Goal: Task Accomplishment & Management: Manage account settings

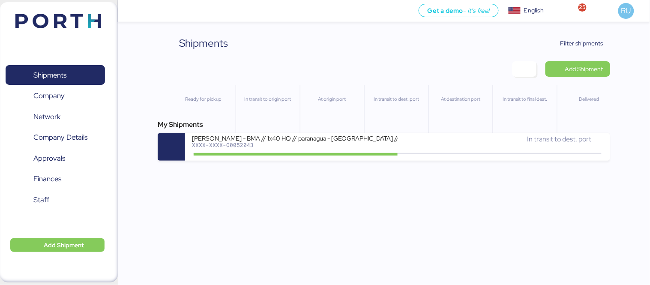
click at [52, 18] on img at bounding box center [58, 21] width 86 height 15
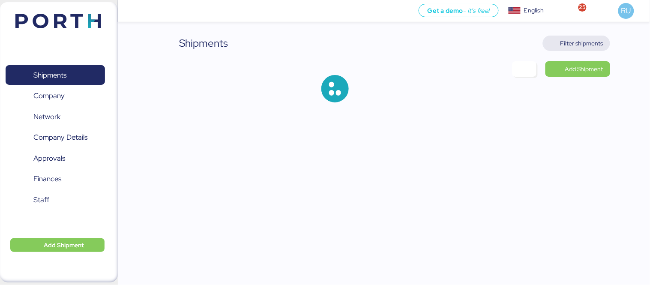
click at [580, 45] on span "Filter shipments" at bounding box center [581, 43] width 43 height 10
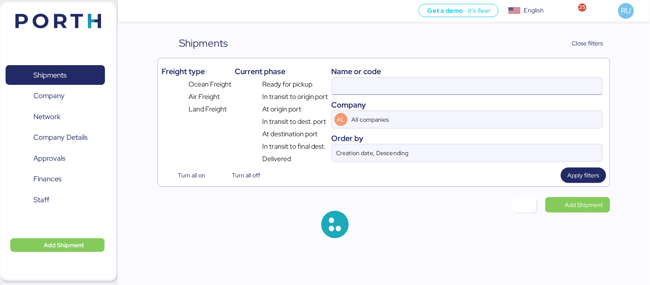
click at [387, 88] on input at bounding box center [467, 86] width 270 height 17
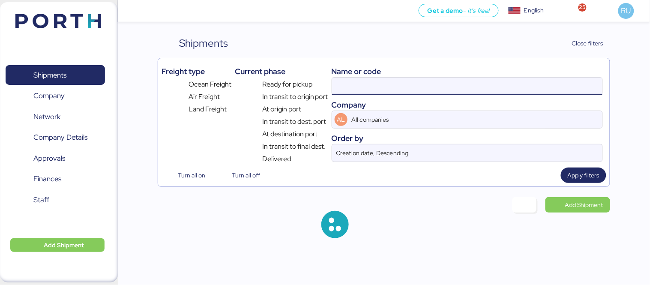
paste input "O0052091"
type input "O0052091"
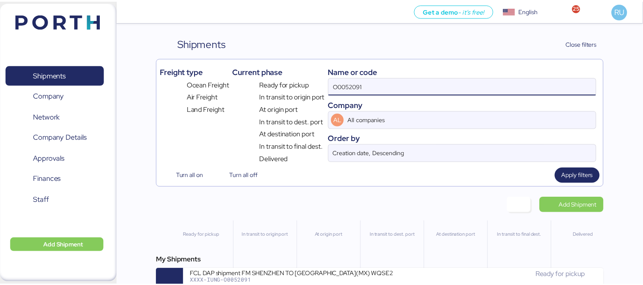
scroll to position [20, 0]
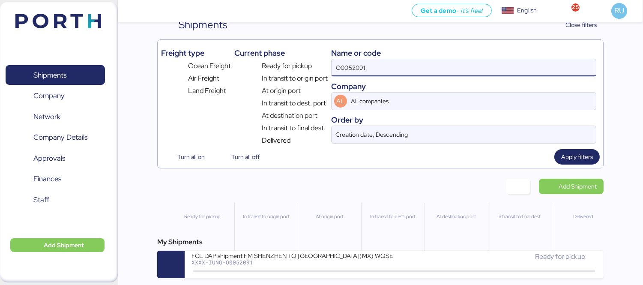
click at [452, 242] on div "My Shipments" at bounding box center [380, 242] width 446 height 10
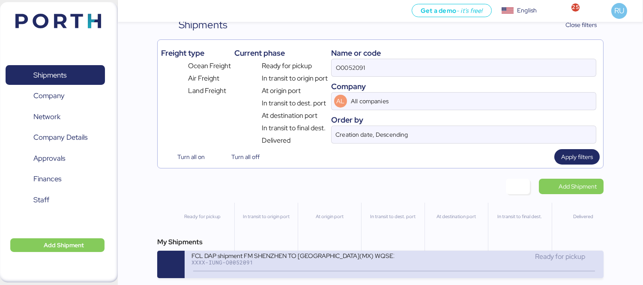
click at [464, 266] on div "Ready for pickup" at bounding box center [495, 260] width 203 height 18
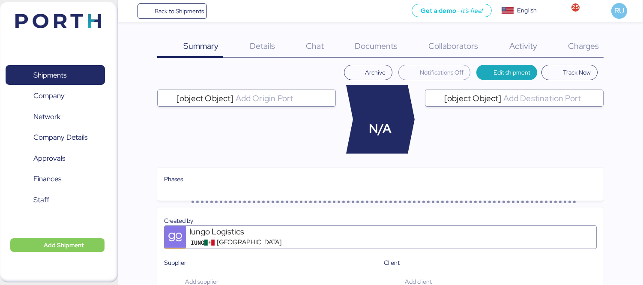
click at [574, 53] on div "Charges 0" at bounding box center [573, 47] width 62 height 22
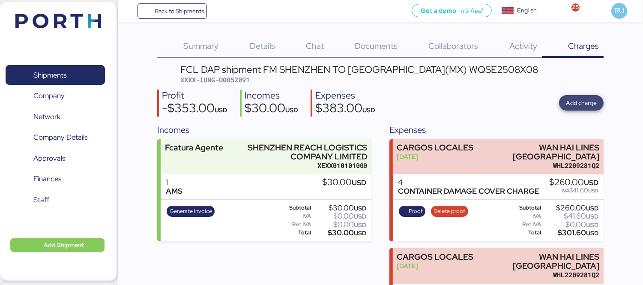
click at [588, 108] on span "Add charge" at bounding box center [581, 103] width 31 height 10
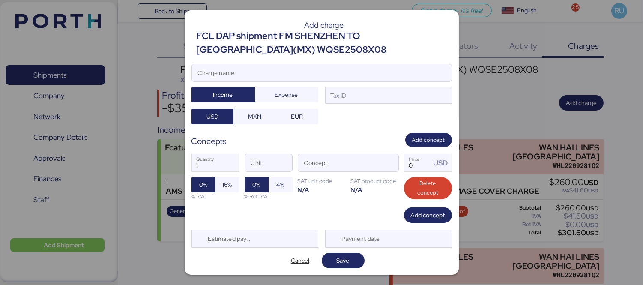
click at [375, 67] on input "Charge name" at bounding box center [322, 72] width 260 height 17
click at [278, 79] on input "Anticipo Maniobras" at bounding box center [322, 72] width 260 height 17
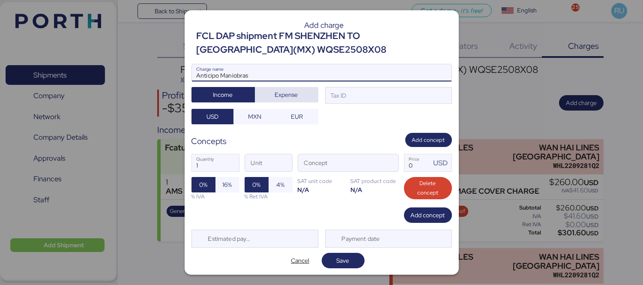
type input "Anticipo Maniobras"
click at [288, 90] on span "Expense" at bounding box center [286, 95] width 23 height 10
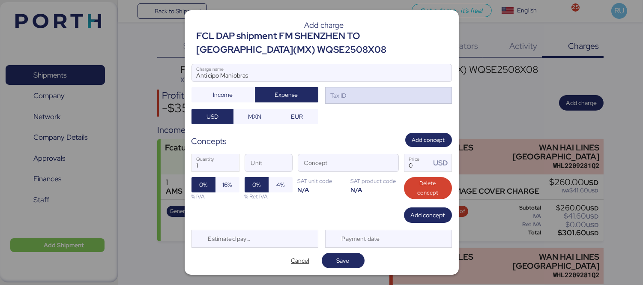
click at [349, 99] on div "Tax ID" at bounding box center [388, 95] width 127 height 17
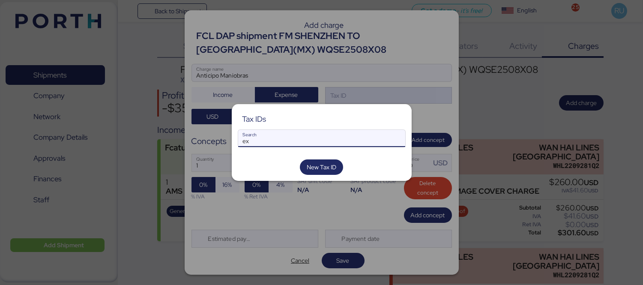
type input "e"
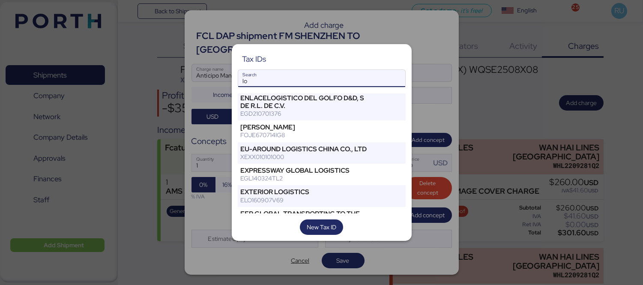
type input "l"
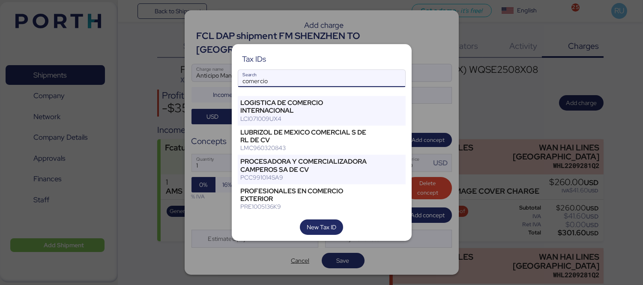
scroll to position [86, 0]
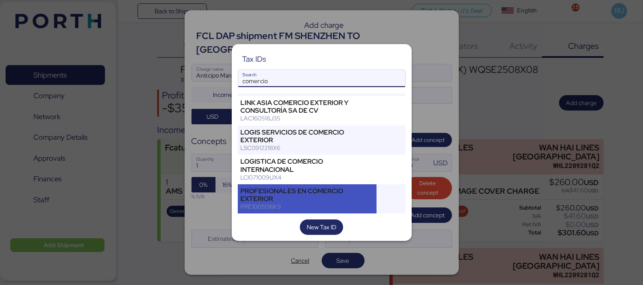
type input "comercio"
click at [333, 191] on div "PROFESIONALES EN COMERCIO EXTERIOR" at bounding box center [307, 194] width 133 height 15
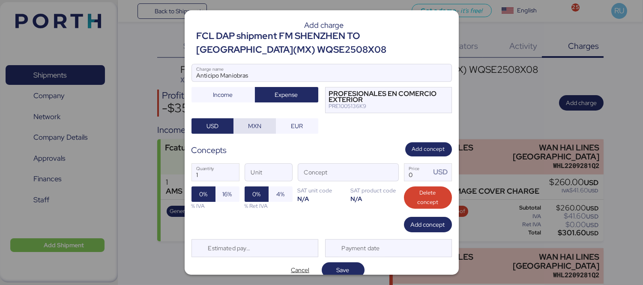
click at [259, 122] on span "MXN" at bounding box center [254, 126] width 13 height 10
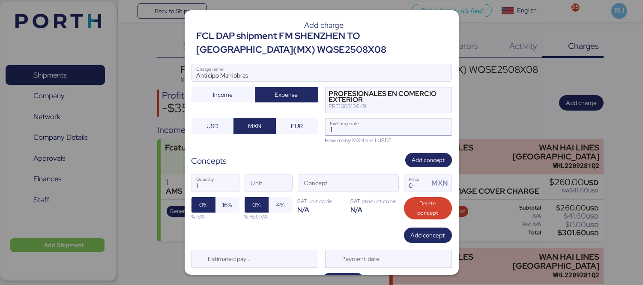
click at [376, 131] on input "1" at bounding box center [389, 127] width 126 height 17
type input "0"
paste input "18.3604"
type input "1"
paste input "18.3604"
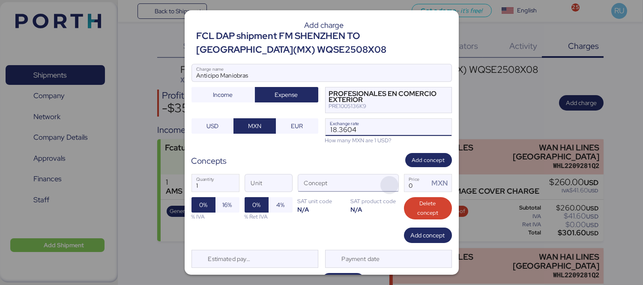
type input "18.3604"
click at [388, 183] on span "button" at bounding box center [389, 185] width 18 height 18
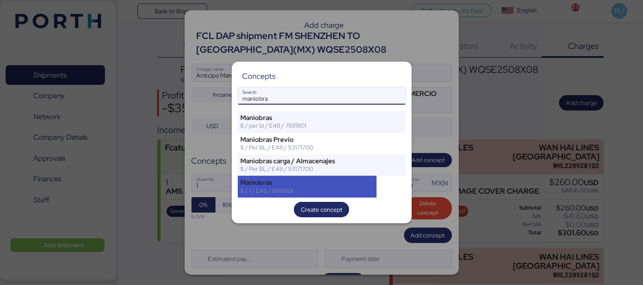
type input "maniobra"
click at [341, 185] on div "Maniobras" at bounding box center [307, 183] width 133 height 8
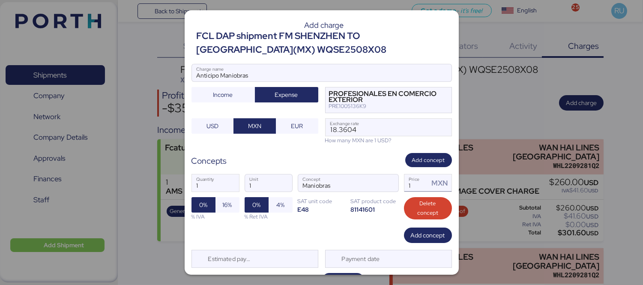
click at [417, 181] on input "1" at bounding box center [416, 182] width 25 height 17
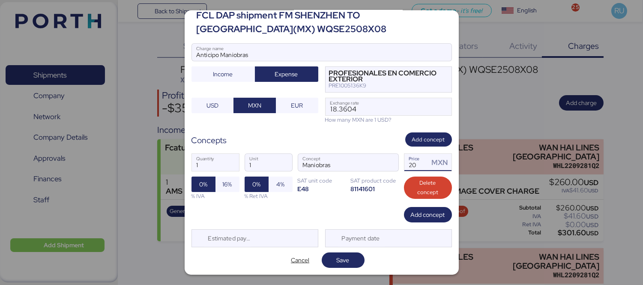
type input "2"
type input "1"
click at [337, 258] on span "Save" at bounding box center [343, 260] width 13 height 10
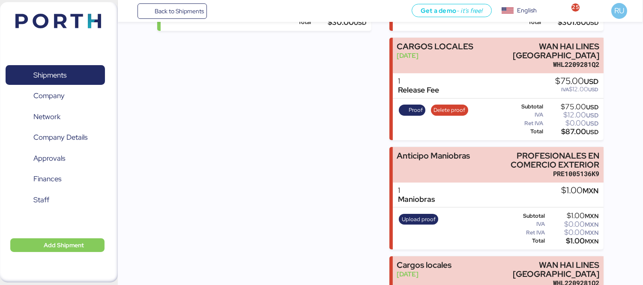
scroll to position [263, 0]
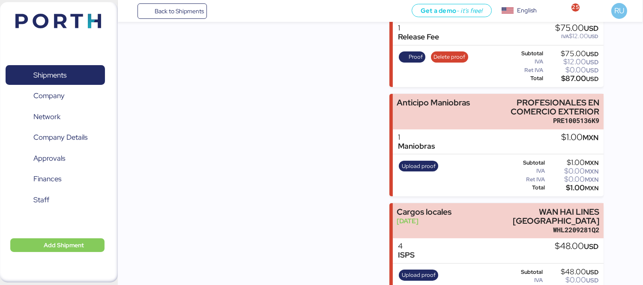
click at [72, 20] on img at bounding box center [58, 21] width 86 height 15
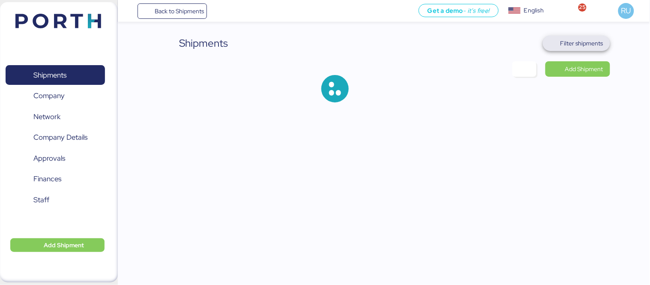
click at [578, 48] on span "Filter shipments" at bounding box center [581, 43] width 43 height 10
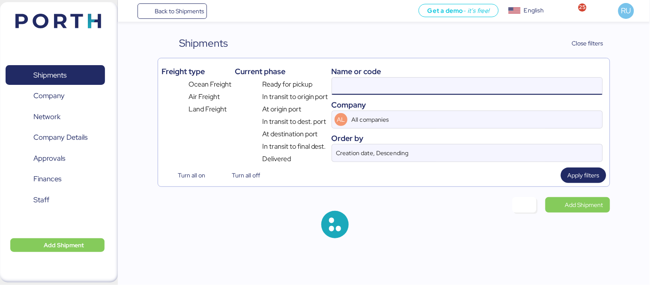
click at [413, 87] on input at bounding box center [467, 86] width 270 height 17
paste input "COSU6426645690"
type input "COSU6426645690"
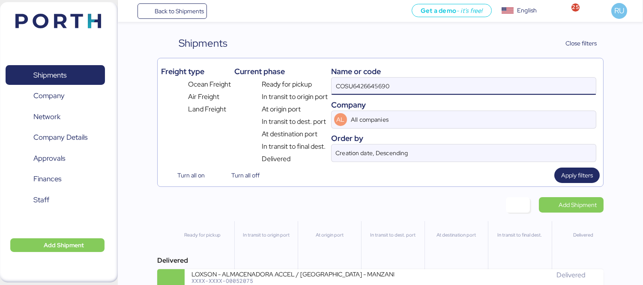
click at [322, 269] on div "At origin port" at bounding box center [329, 252] width 63 height 62
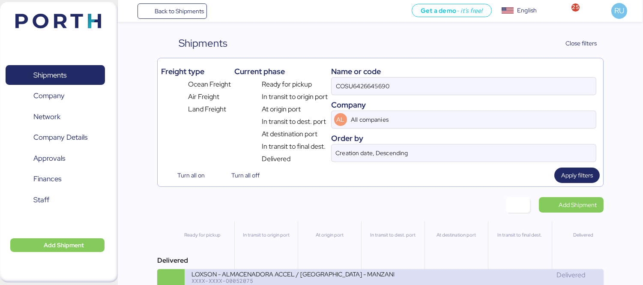
click at [327, 275] on div "LOXSON - ALMACENADORA ACCEL / SHANGHAI - MANZANILLO / MBL: COSU6426645690 - HBL…" at bounding box center [292, 273] width 203 height 7
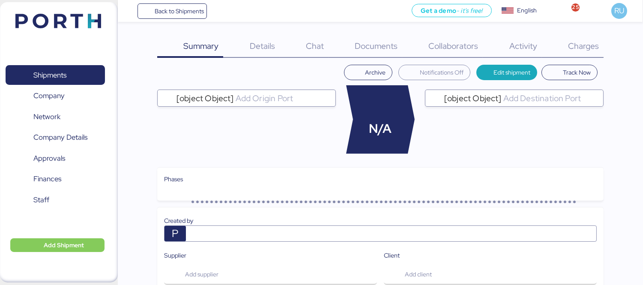
click at [575, 50] on span "Charges" at bounding box center [583, 45] width 31 height 11
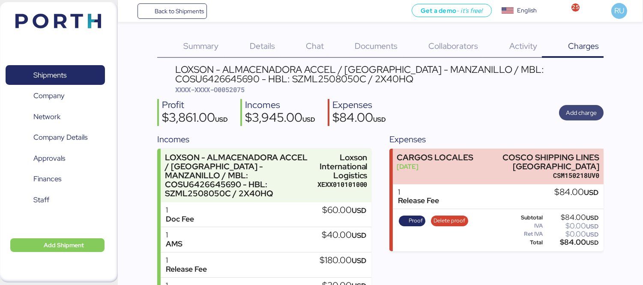
click at [588, 107] on span "Add charge" at bounding box center [581, 113] width 31 height 12
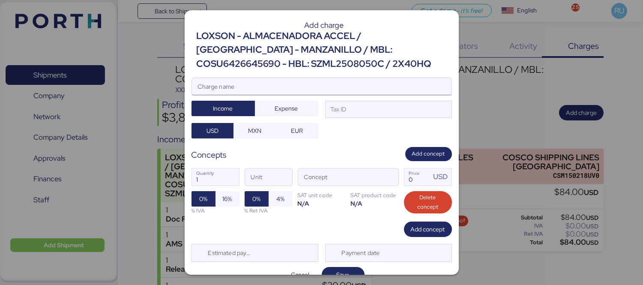
click at [358, 87] on input "Charge name" at bounding box center [322, 86] width 260 height 17
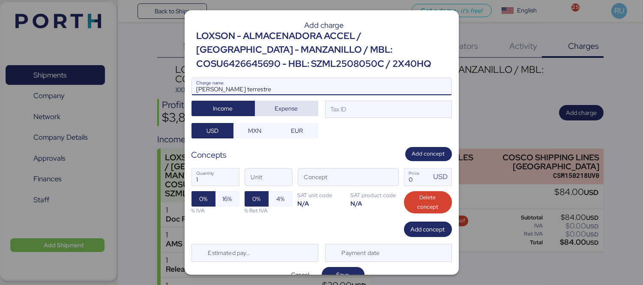
type input "flete terrestre"
click at [300, 105] on span "Expense" at bounding box center [287, 108] width 50 height 12
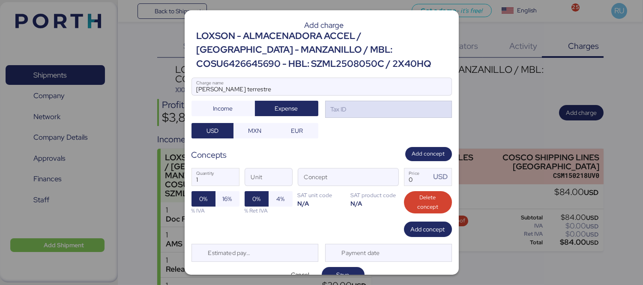
click at [340, 113] on div "Tax ID" at bounding box center [338, 109] width 18 height 9
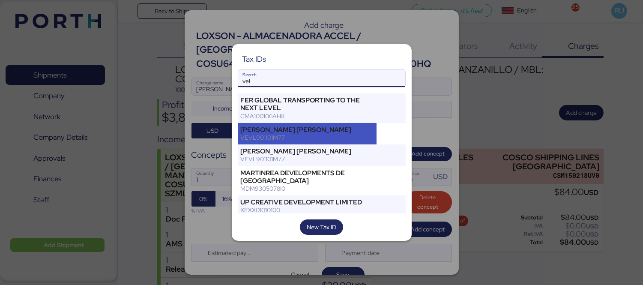
type input "vel"
click at [330, 134] on div "VEVL901101M77" at bounding box center [307, 138] width 133 height 8
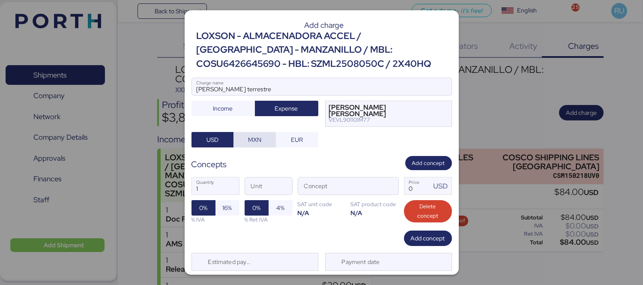
click at [243, 136] on span "MXN" at bounding box center [254, 140] width 29 height 12
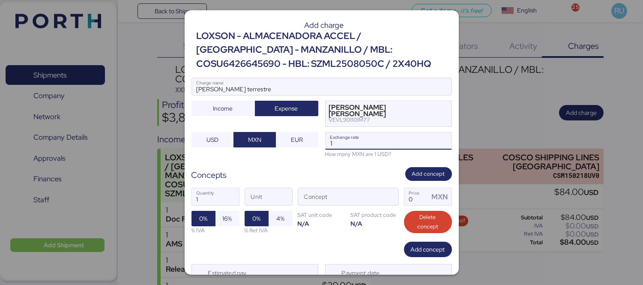
click at [346, 148] on input "1" at bounding box center [389, 140] width 126 height 17
type input "18.31"
click at [383, 196] on span "button" at bounding box center [389, 199] width 18 height 18
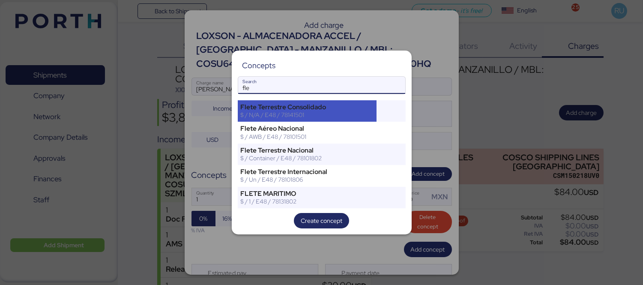
type input "fle"
click at [307, 114] on div "$ / N/A / E48 / 78141501" at bounding box center [307, 115] width 133 height 8
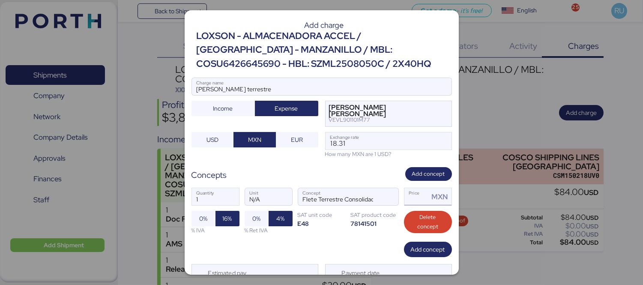
click at [407, 202] on input "Price MXN" at bounding box center [416, 196] width 25 height 17
type input "0"
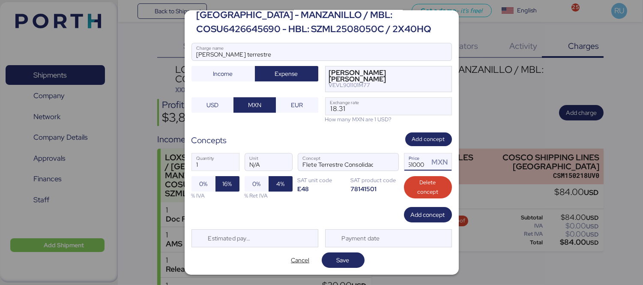
type input "61000"
click at [341, 247] on div "Payment date" at bounding box center [388, 238] width 127 height 18
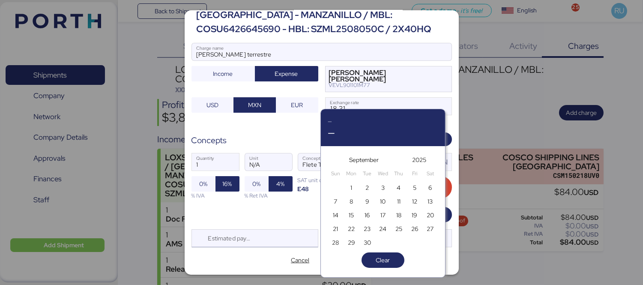
click at [290, 237] on div "Estimated payment date" at bounding box center [254, 238] width 127 height 18
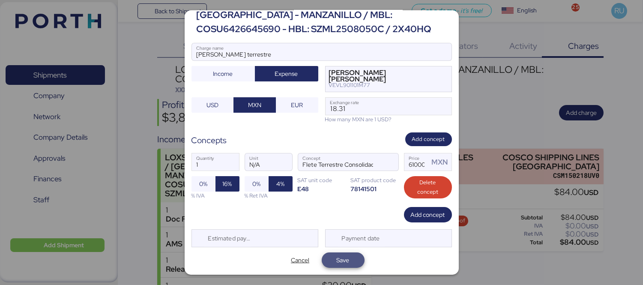
click at [345, 260] on span "Save" at bounding box center [343, 260] width 13 height 10
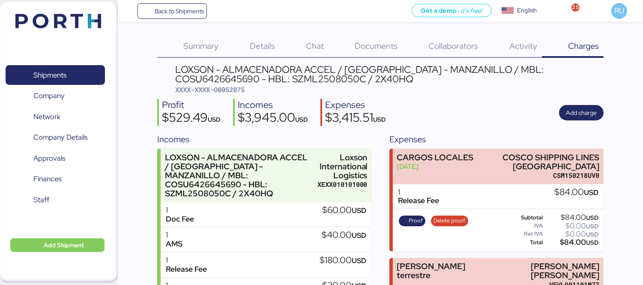
scroll to position [86, 0]
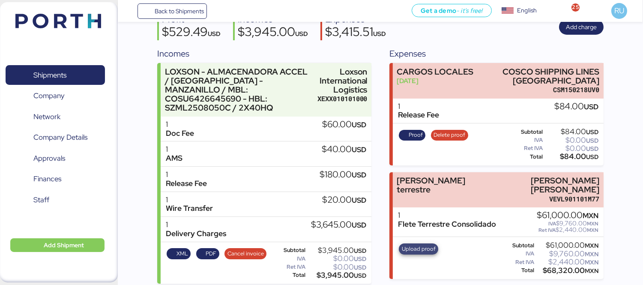
click at [420, 243] on span "Upload proof" at bounding box center [418, 248] width 39 height 11
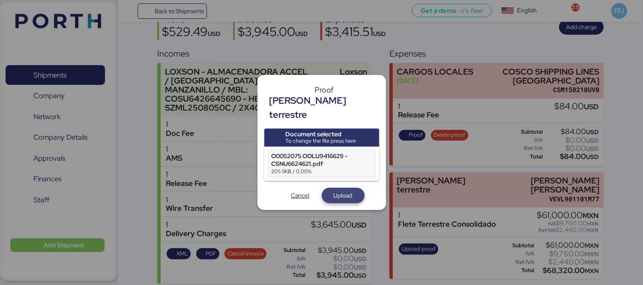
click at [341, 193] on span "Upload" at bounding box center [343, 195] width 19 height 10
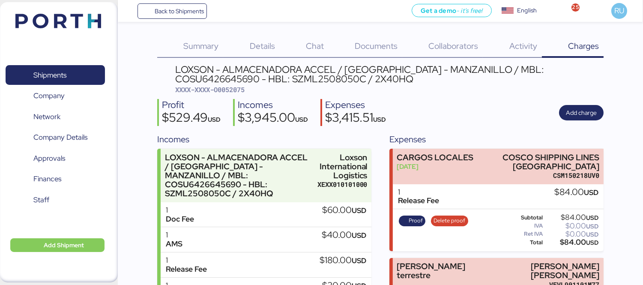
scroll to position [86, 0]
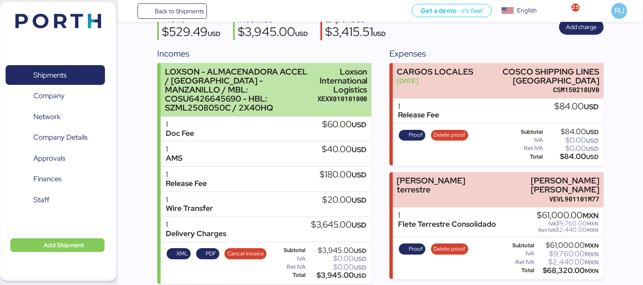
click at [185, 93] on div "LOXSON - ALMACENADORA ACCEL / SHANGHAI - MANZANILLO / MBL: COSU6426645690 - HBL…" at bounding box center [239, 89] width 148 height 45
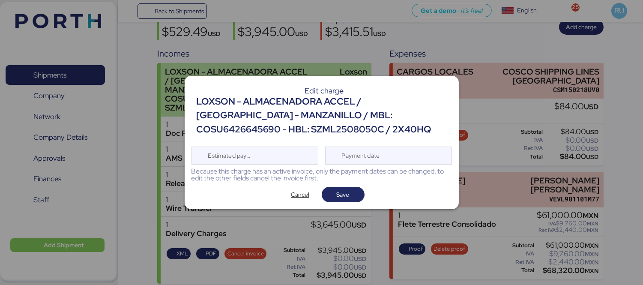
scroll to position [0, 0]
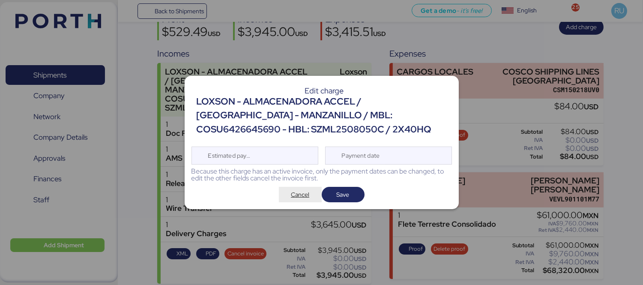
click at [296, 191] on span "Cancel" at bounding box center [300, 194] width 18 height 10
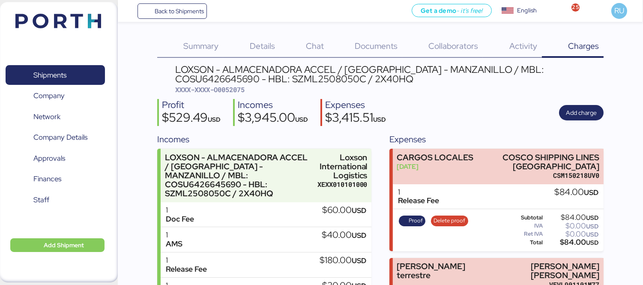
click at [60, 15] on img at bounding box center [58, 21] width 86 height 15
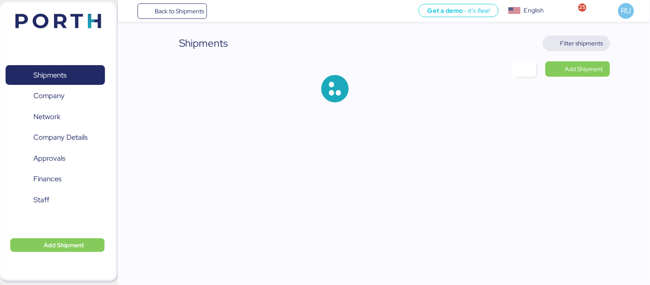
click at [559, 45] on span "Filter shipments" at bounding box center [577, 43] width 54 height 12
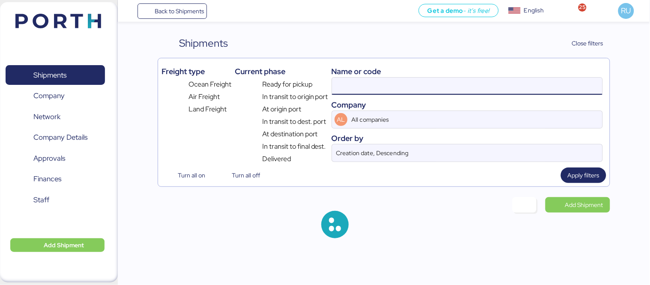
click at [455, 82] on input at bounding box center [467, 86] width 270 height 17
paste input "O0052091"
type input "O0052091"
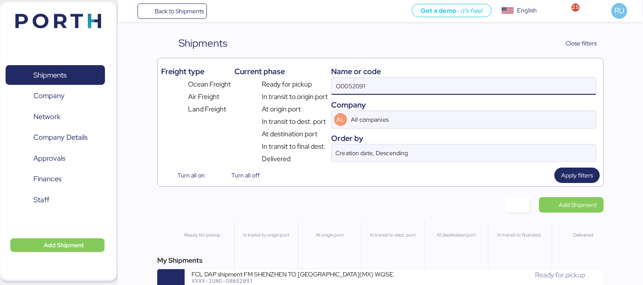
scroll to position [20, 0]
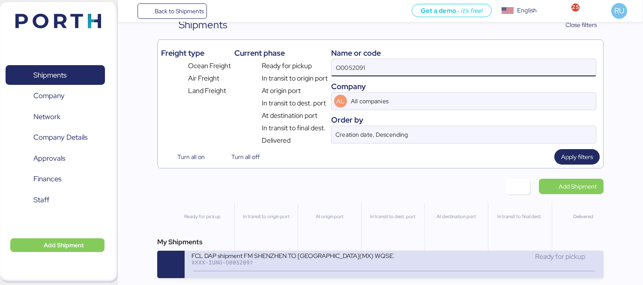
click at [378, 265] on div "XXXX-IUNG-O0052091" at bounding box center [292, 262] width 203 height 6
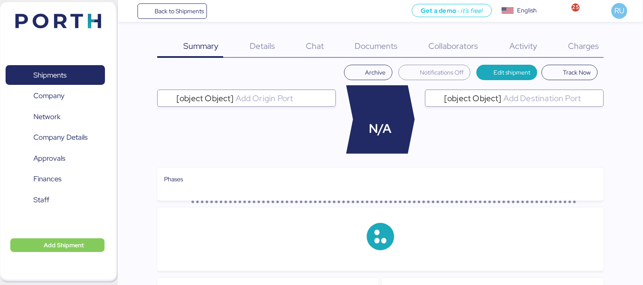
click at [592, 51] on span "Charges" at bounding box center [583, 45] width 31 height 11
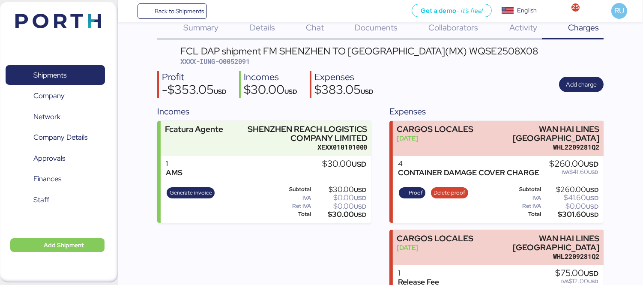
scroll to position [18, 0]
click at [571, 84] on span "Add charge" at bounding box center [581, 85] width 31 height 10
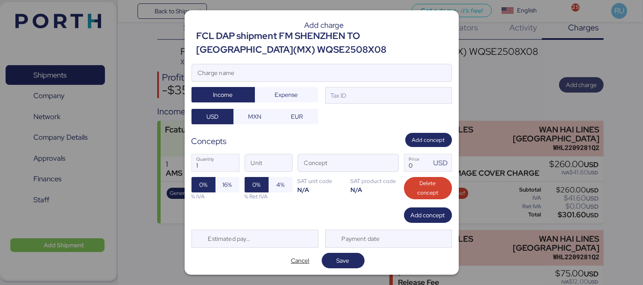
scroll to position [0, 0]
click at [379, 66] on input "Charge name" at bounding box center [322, 72] width 260 height 17
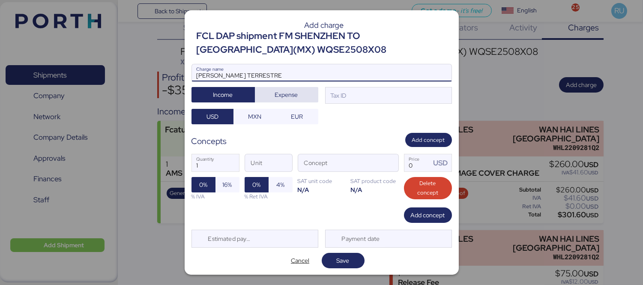
type input "FLETE TERRESTRE"
click at [296, 99] on span "Expense" at bounding box center [287, 95] width 50 height 12
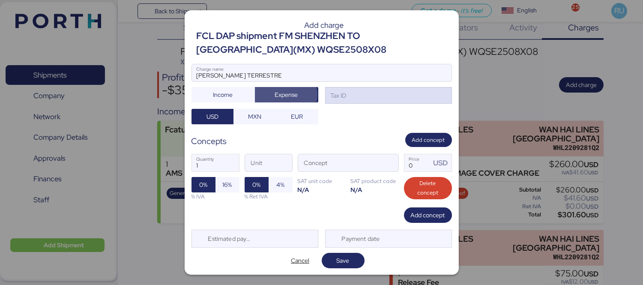
click at [351, 97] on div "Tax ID" at bounding box center [388, 95] width 127 height 17
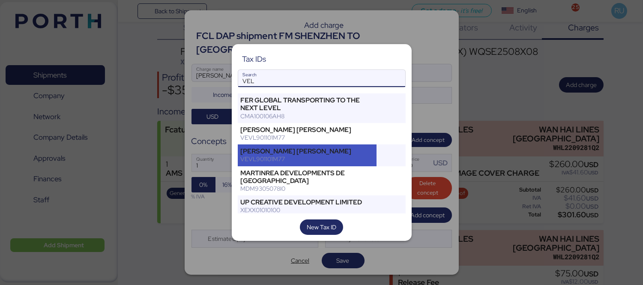
type input "VEL"
click at [320, 144] on div "LUIS EDUARDO VELZACO VERA VEVL901101M77" at bounding box center [307, 154] width 139 height 21
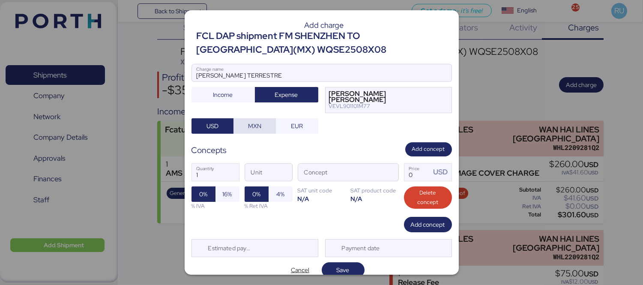
click at [256, 129] on span "MXN" at bounding box center [254, 126] width 13 height 10
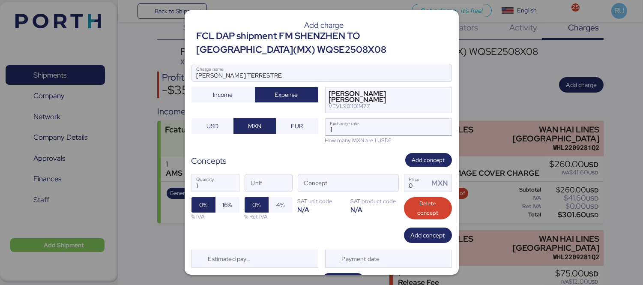
click at [346, 130] on input "1" at bounding box center [389, 127] width 126 height 17
type input "18.31"
click at [387, 180] on span "button" at bounding box center [389, 185] width 18 height 18
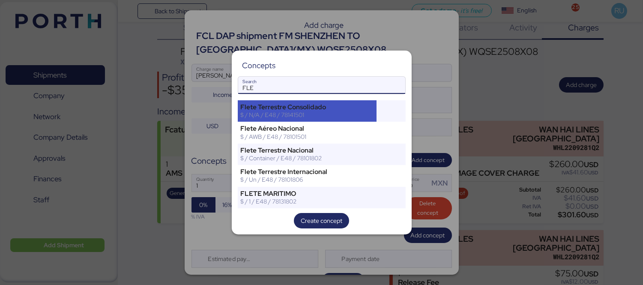
type input "FLE"
click at [316, 110] on div "Flete Terrestre Consolidado" at bounding box center [307, 107] width 133 height 8
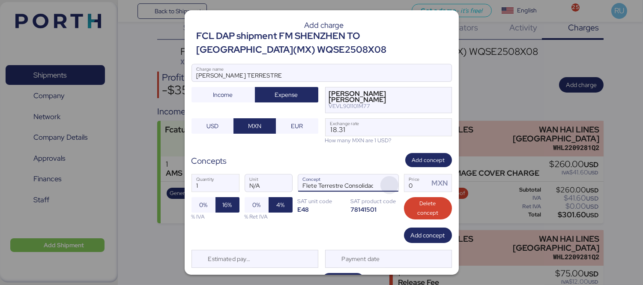
click at [383, 185] on span "button" at bounding box center [389, 185] width 18 height 18
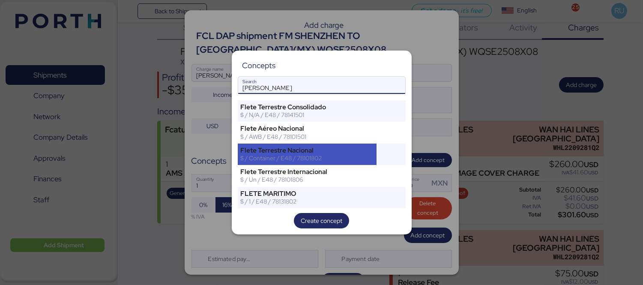
type input "FLETE"
click at [300, 160] on div "$ / Container / E48 / 78101802" at bounding box center [307, 158] width 133 height 8
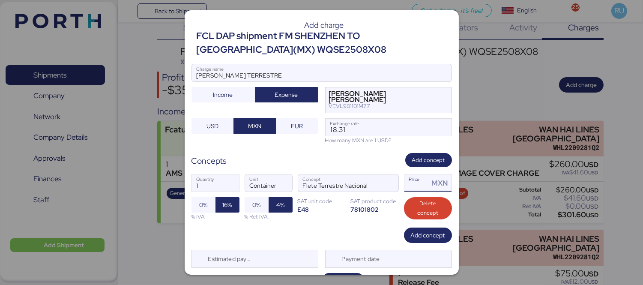
click at [408, 189] on input "Price MXN" at bounding box center [416, 182] width 25 height 17
type input "0"
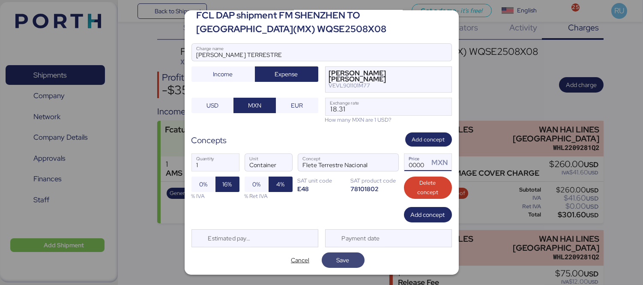
type input "40000"
click at [348, 256] on span "Save" at bounding box center [343, 260] width 29 height 12
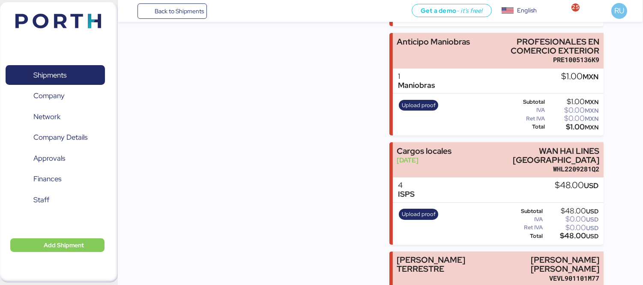
scroll to position [376, 0]
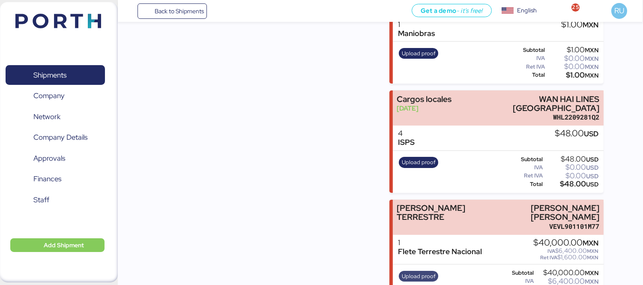
click at [406, 272] on span "Upload proof" at bounding box center [419, 276] width 34 height 9
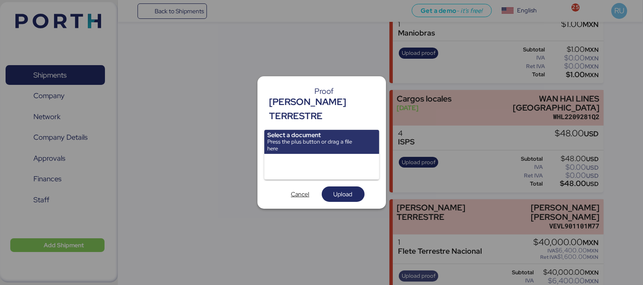
scroll to position [0, 0]
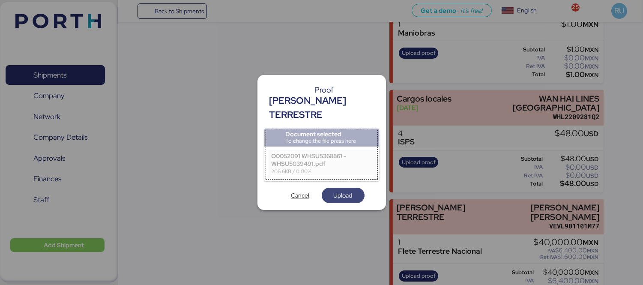
click at [346, 190] on span "Upload" at bounding box center [343, 195] width 19 height 10
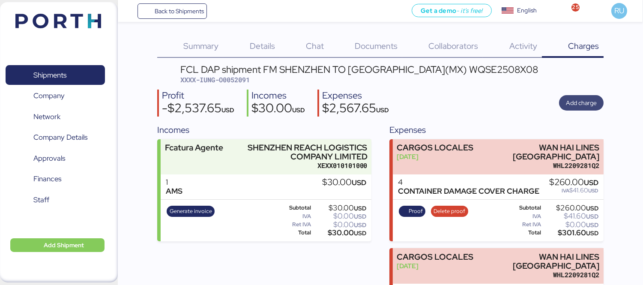
click at [577, 99] on span "Add charge" at bounding box center [581, 103] width 31 height 10
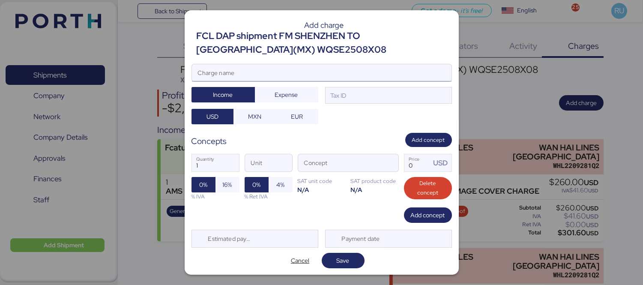
click at [369, 67] on input "Charge name" at bounding box center [322, 72] width 260 height 17
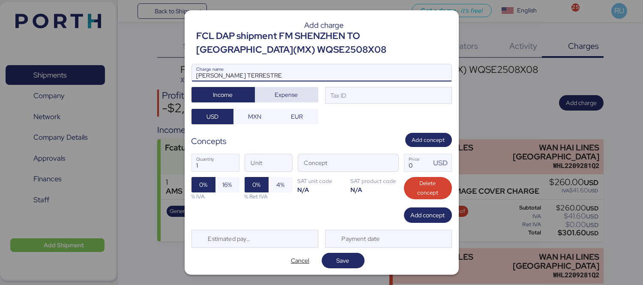
type input "FLETE TERRESTRE"
click at [294, 87] on span "Expense" at bounding box center [286, 94] width 63 height 15
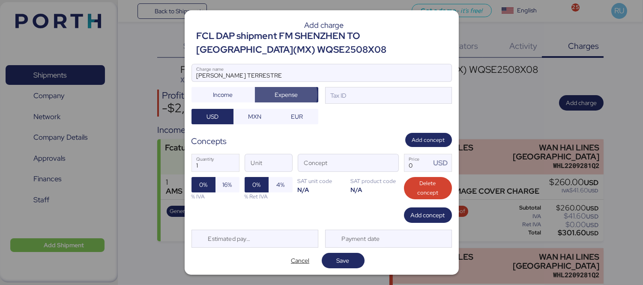
click at [342, 89] on div at bounding box center [322, 85] width 260 height 9
click at [342, 81] on input "FLETE TERRESTRE" at bounding box center [322, 72] width 260 height 17
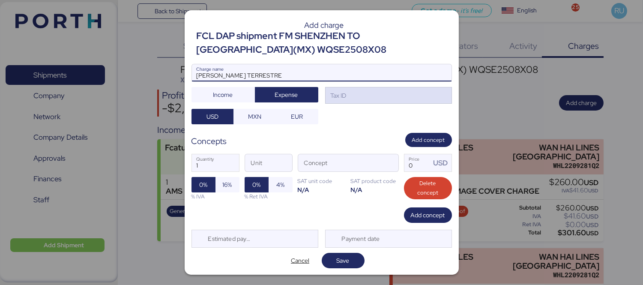
click at [350, 97] on div "Tax ID" at bounding box center [388, 95] width 127 height 17
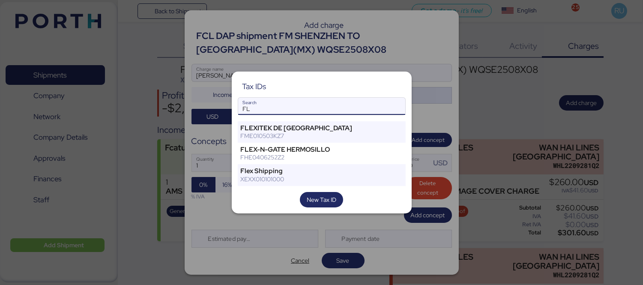
type input "F"
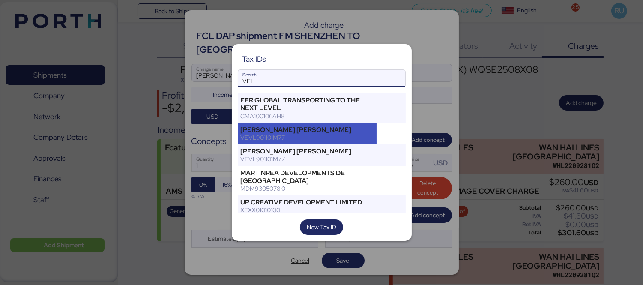
type input "VEL"
click at [309, 135] on div "VEVL901101M77" at bounding box center [307, 138] width 133 height 8
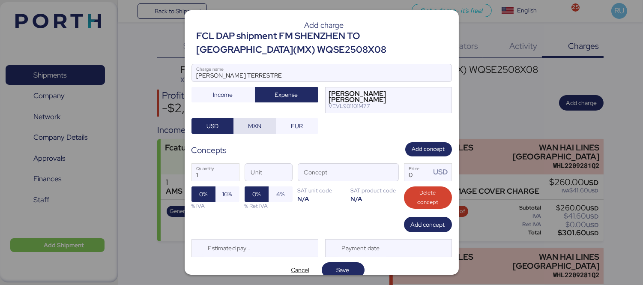
click at [250, 122] on span "MXN" at bounding box center [254, 126] width 13 height 10
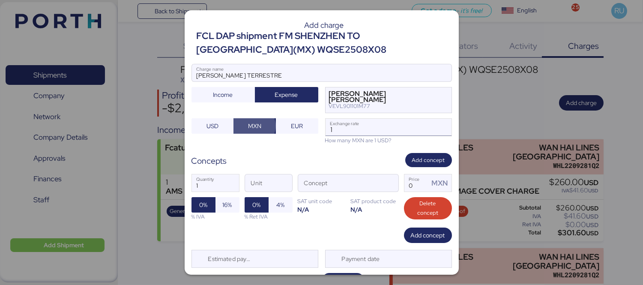
click at [335, 126] on input "1" at bounding box center [389, 127] width 126 height 17
type input "18.31"
click at [387, 176] on span "button" at bounding box center [389, 185] width 18 height 18
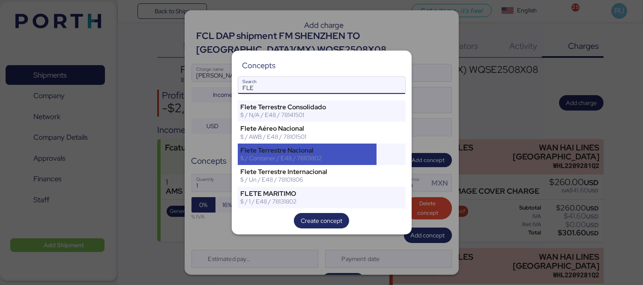
type input "FLE"
click at [347, 147] on div "Flete Terrestre Nacional" at bounding box center [307, 151] width 133 height 8
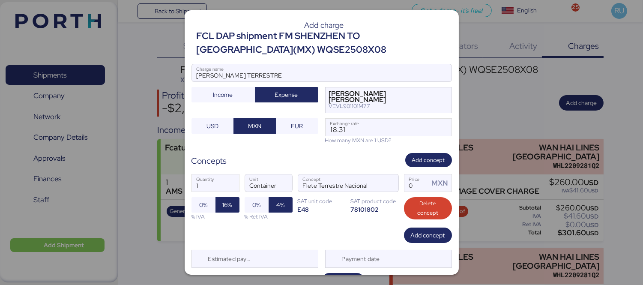
click at [413, 193] on div "1 Quantity Container Unit Flete Terrestre Nacional Concept 0 Price MXN 0% 16% %…" at bounding box center [321, 197] width 260 height 60
click at [410, 188] on input "Price MXN" at bounding box center [416, 182] width 25 height 17
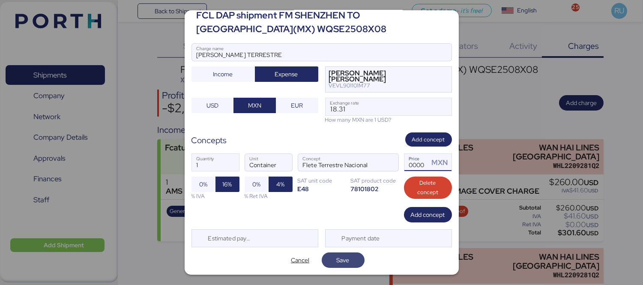
type input "40000"
click at [337, 263] on span "Save" at bounding box center [343, 260] width 13 height 10
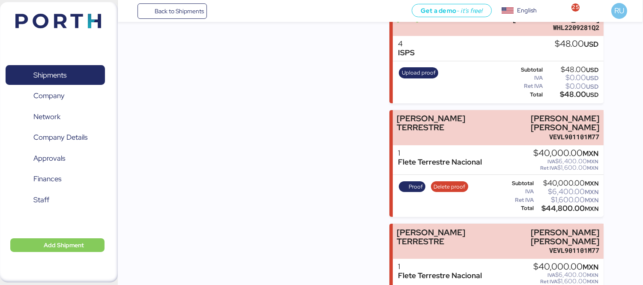
scroll to position [490, 0]
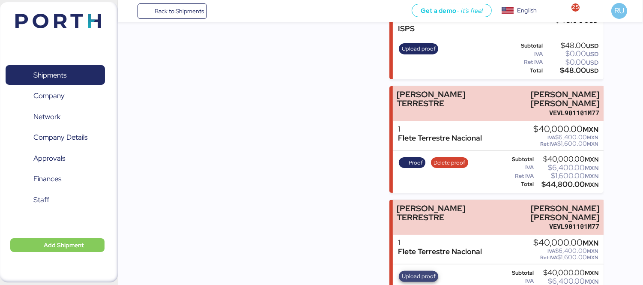
click at [408, 272] on span "Upload proof" at bounding box center [419, 276] width 34 height 9
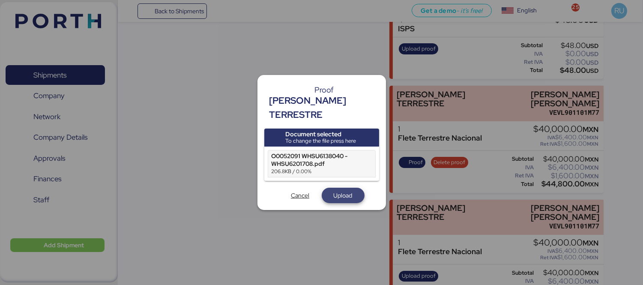
click at [351, 190] on span "Upload" at bounding box center [343, 195] width 19 height 10
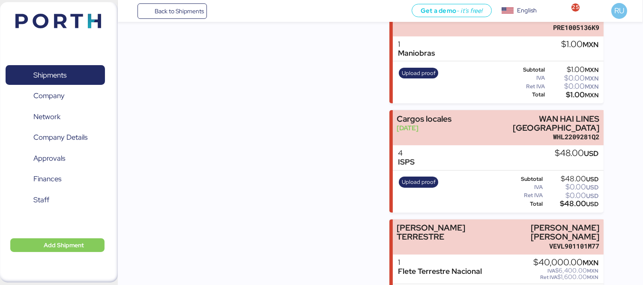
scroll to position [438, 0]
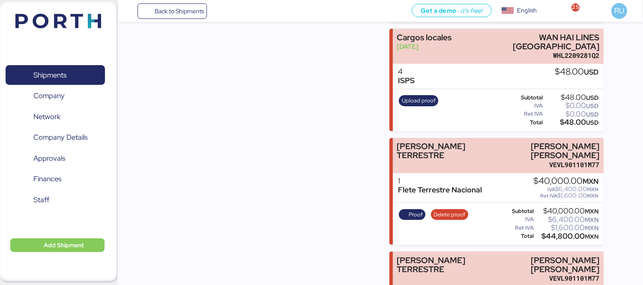
click at [60, 22] on img at bounding box center [58, 21] width 86 height 15
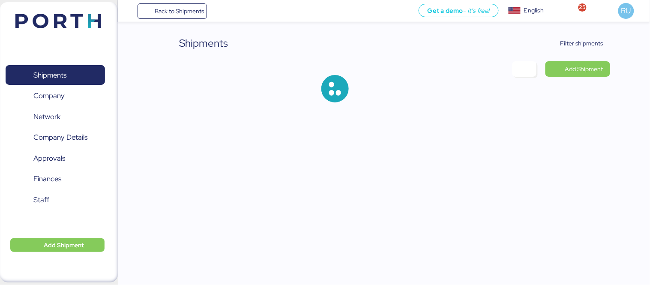
click at [584, 32] on div "Shipments Filter shipments Add Shipment" at bounding box center [325, 58] width 650 height 116
click at [584, 42] on span "Filter shipments" at bounding box center [581, 43] width 43 height 10
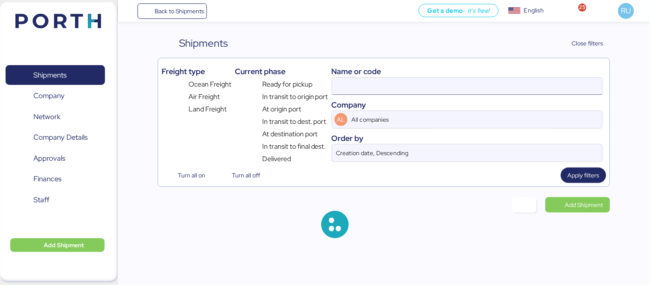
click at [419, 81] on input at bounding box center [467, 86] width 270 height 17
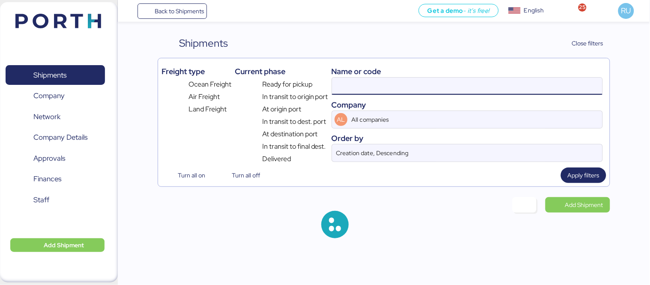
paste input "O0051977"
type input "O0051977"
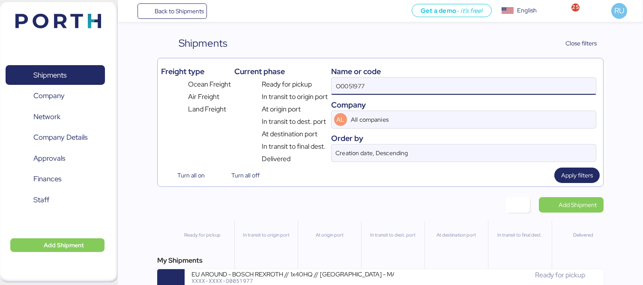
scroll to position [20, 0]
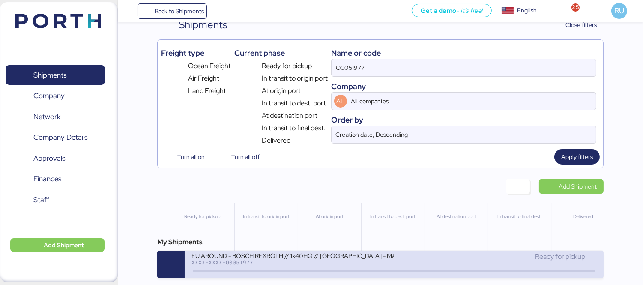
click at [379, 251] on div "EU AROUND - BOSCH REXROTH // 1x40HQ // SHANGHAI - MANZANILLO // MBL: 7575104900…" at bounding box center [394, 264] width 419 height 27
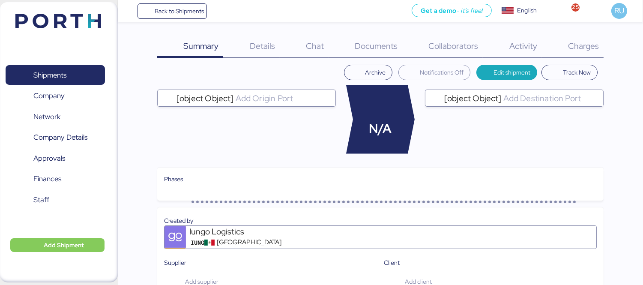
click at [575, 44] on span "Charges" at bounding box center [583, 45] width 31 height 11
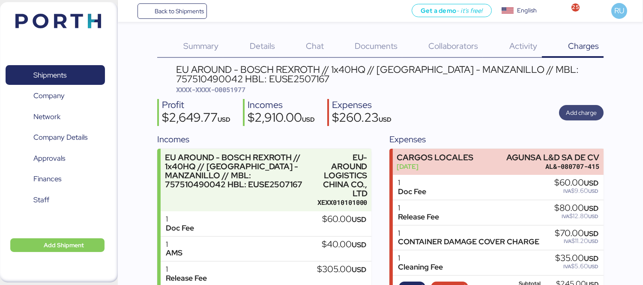
click at [585, 112] on span "Add charge" at bounding box center [581, 113] width 31 height 10
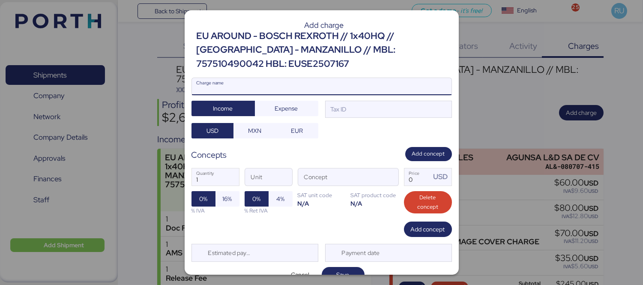
click at [352, 91] on input "Charge name" at bounding box center [322, 86] width 260 height 17
type input "FLETE TERRESTRE"
click at [287, 113] on span "Expense" at bounding box center [286, 108] width 23 height 10
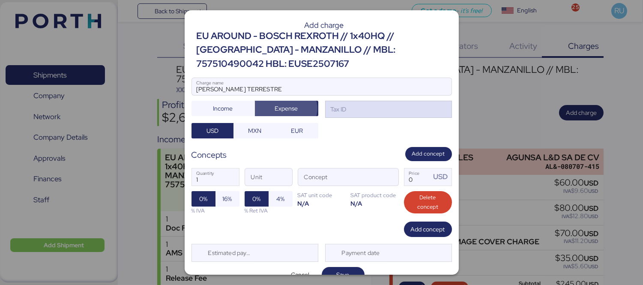
click at [346, 116] on div "Tax ID" at bounding box center [388, 109] width 127 height 17
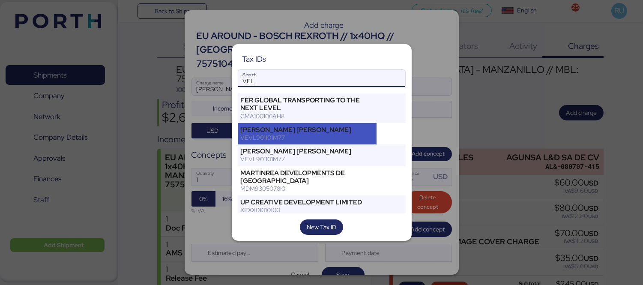
type input "VEL"
click at [343, 135] on div "VEVL901101M77" at bounding box center [307, 138] width 133 height 8
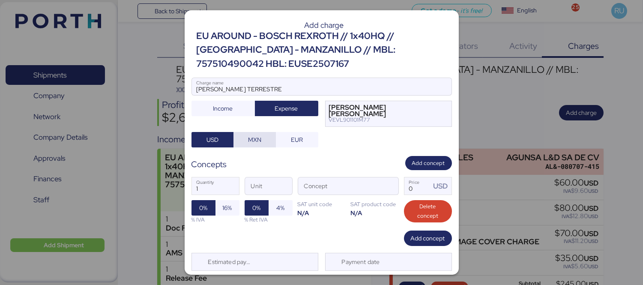
click at [250, 143] on span "MXN" at bounding box center [254, 140] width 13 height 10
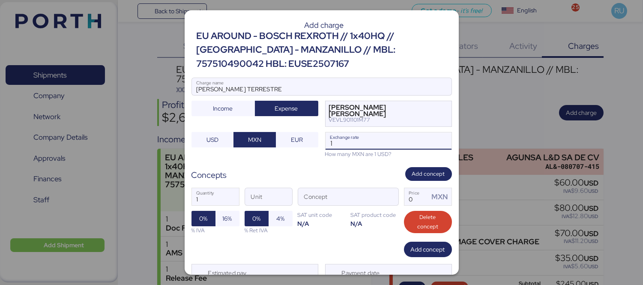
click at [350, 143] on input "1" at bounding box center [389, 140] width 126 height 17
type input "18.31"
click at [387, 191] on span "button" at bounding box center [389, 199] width 18 height 18
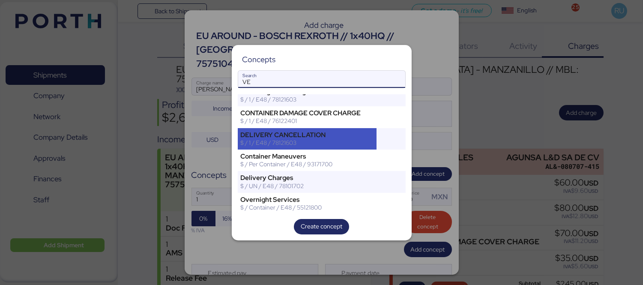
type input "V"
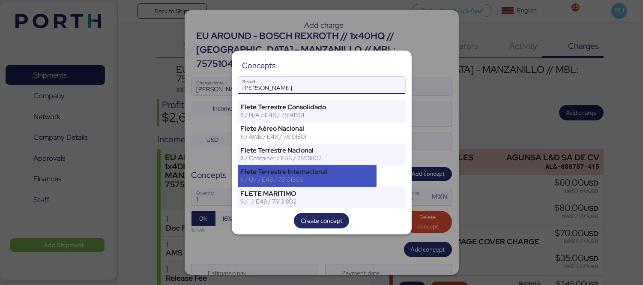
type input "FLETE"
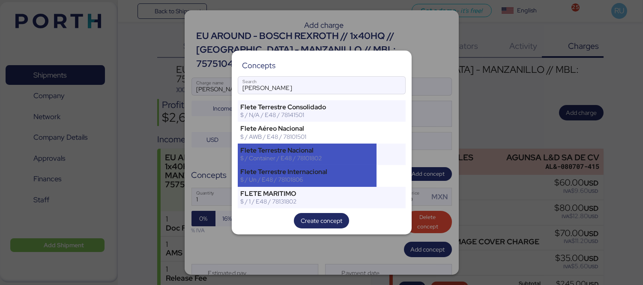
drag, startPoint x: 324, startPoint y: 171, endPoint x: 316, endPoint y: 157, distance: 15.4
click at [316, 157] on div "Flete Terrestre Consolidado $ / N/A / E48 / 78141501 Flete Aéreo Nacional $ / A…" at bounding box center [322, 154] width 168 height 108
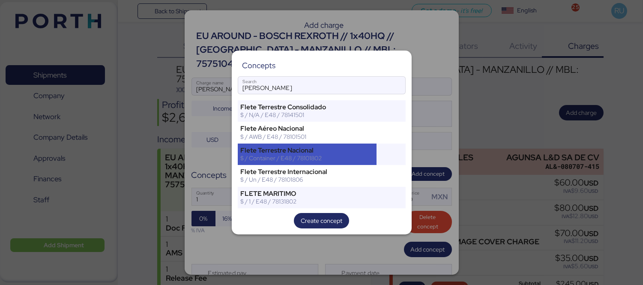
click at [314, 157] on div "$ / Container / E48 / 78101802" at bounding box center [307, 158] width 133 height 8
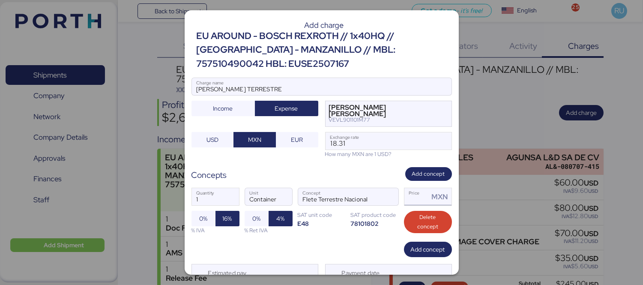
click at [419, 198] on input "Price MXN" at bounding box center [416, 196] width 25 height 17
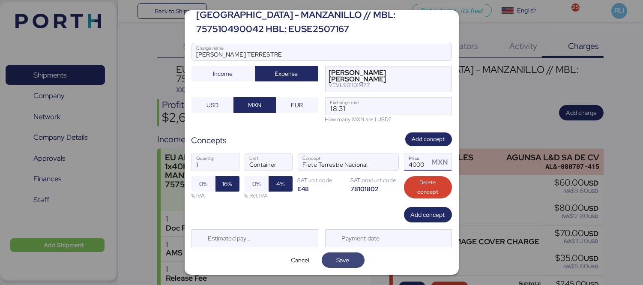
type input "44000"
click at [348, 259] on span "Save" at bounding box center [343, 260] width 29 height 12
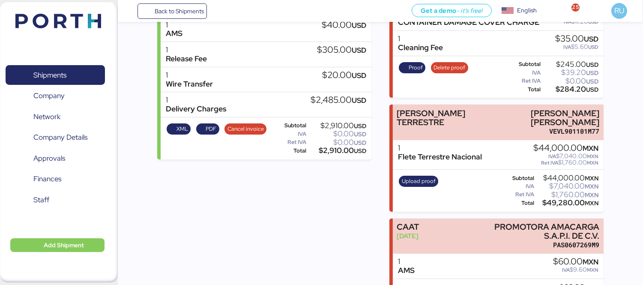
scroll to position [219, 0]
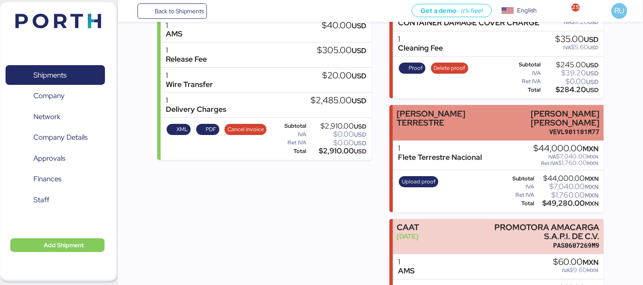
click at [459, 117] on div "FLETE TERRESTRE" at bounding box center [442, 118] width 91 height 18
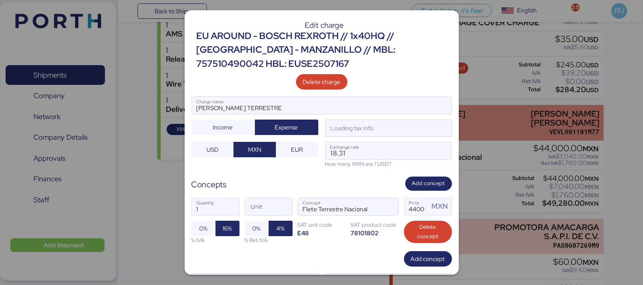
scroll to position [0, 0]
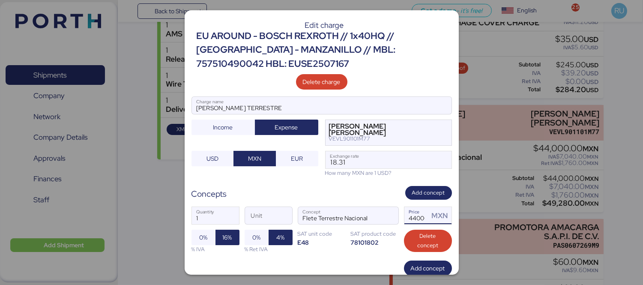
click at [413, 218] on input "44000" at bounding box center [416, 215] width 25 height 17
click at [406, 217] on input "44000" at bounding box center [416, 215] width 25 height 17
click at [410, 218] on input "44000" at bounding box center [416, 215] width 25 height 17
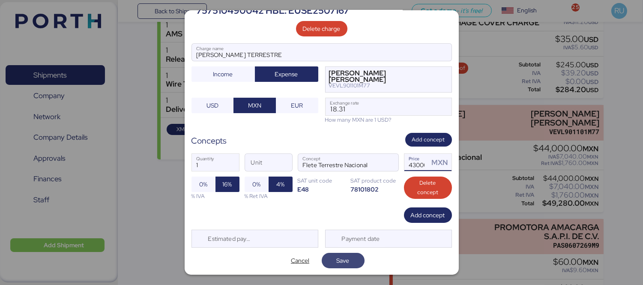
type input "43000"
click at [341, 260] on span "Save" at bounding box center [343, 260] width 13 height 10
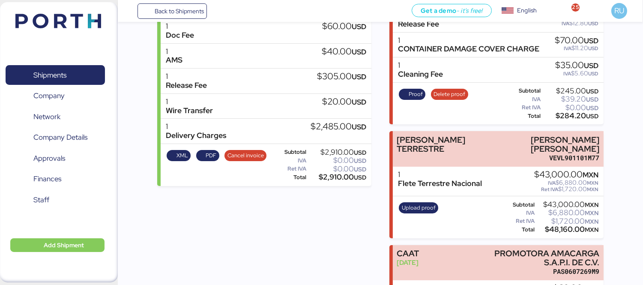
scroll to position [193, 0]
click at [419, 206] on span "Upload proof" at bounding box center [419, 207] width 34 height 9
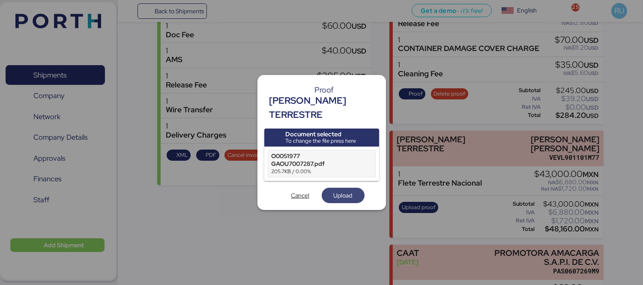
click at [348, 190] on span "Upload" at bounding box center [343, 195] width 19 height 10
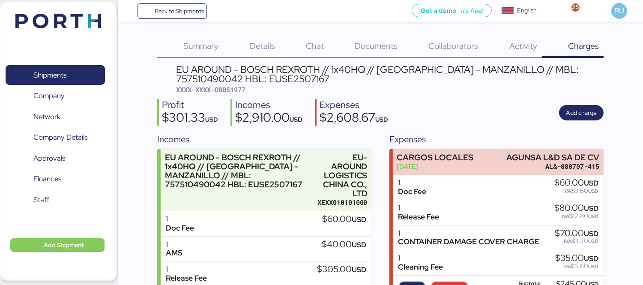
click at [73, 28] on img at bounding box center [58, 21] width 86 height 15
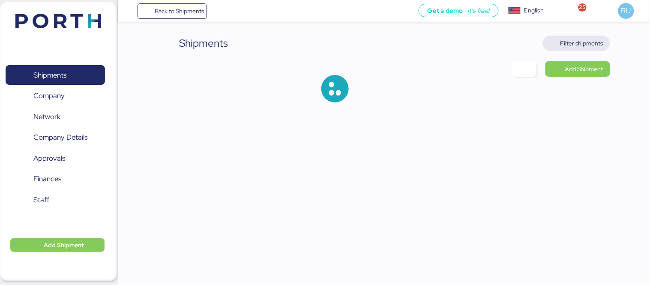
click at [580, 44] on span "Filter shipments" at bounding box center [581, 43] width 43 height 10
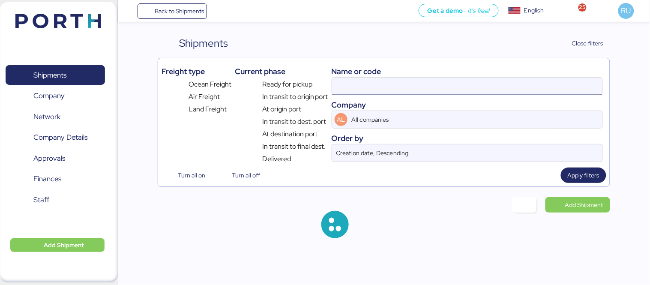
click at [440, 81] on input at bounding box center [467, 86] width 270 height 17
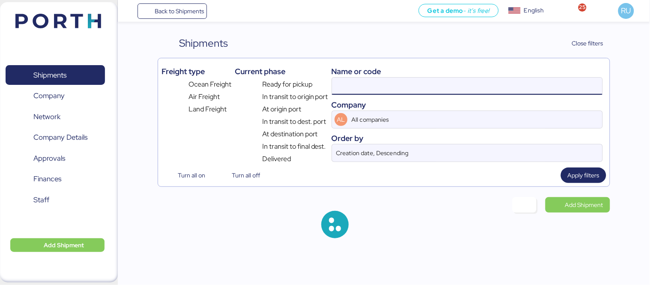
paste input "O0052077"
type input "O0052077"
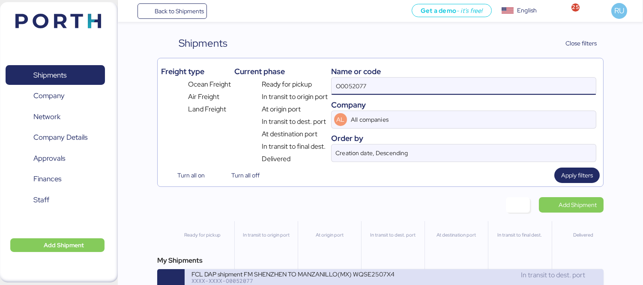
click at [363, 275] on div "FCL DAP shipment FM SHENZHEN TO MANZANILLO(MX) WQSE2507X47" at bounding box center [292, 273] width 203 height 7
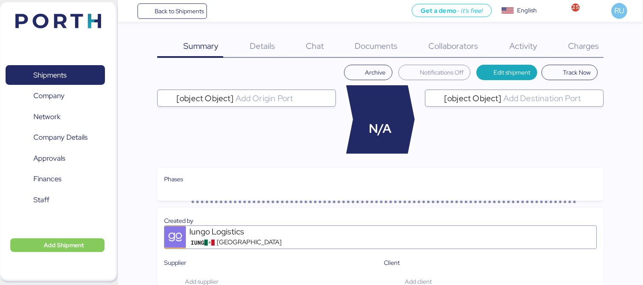
click at [580, 47] on span "Charges" at bounding box center [583, 45] width 31 height 11
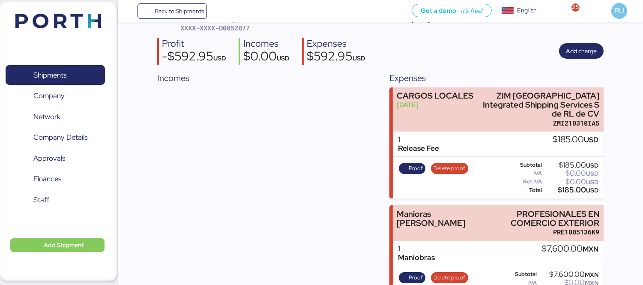
scroll to position [72, 0]
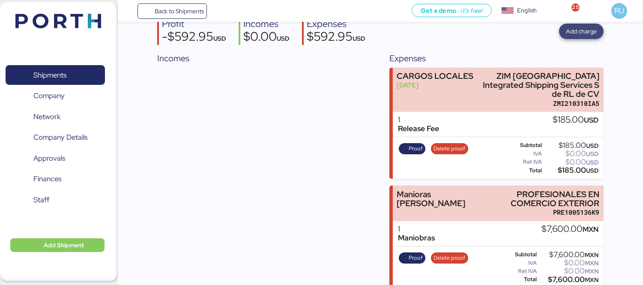
click at [587, 36] on span "Add charge" at bounding box center [581, 31] width 31 height 10
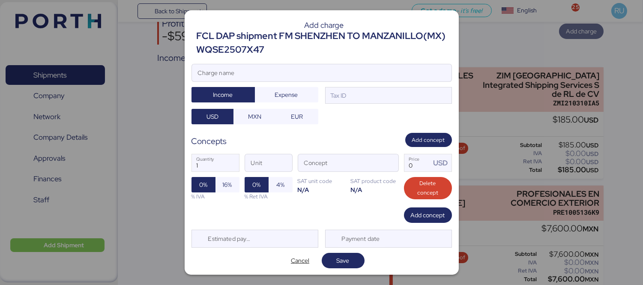
scroll to position [0, 0]
click at [378, 75] on input "Charge name" at bounding box center [322, 72] width 260 height 17
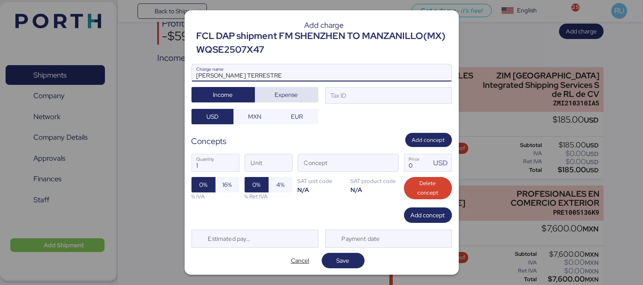
type input "FLETE TERRESTRE"
click at [302, 99] on span "Expense" at bounding box center [287, 95] width 50 height 12
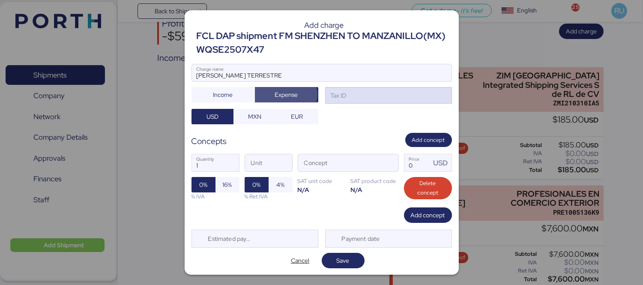
click at [350, 95] on div "Tax ID" at bounding box center [388, 95] width 127 height 17
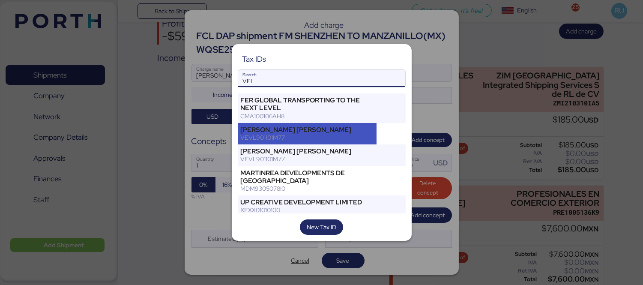
type input "VEL"
click at [324, 136] on div "VEVL901101M77" at bounding box center [307, 138] width 133 height 8
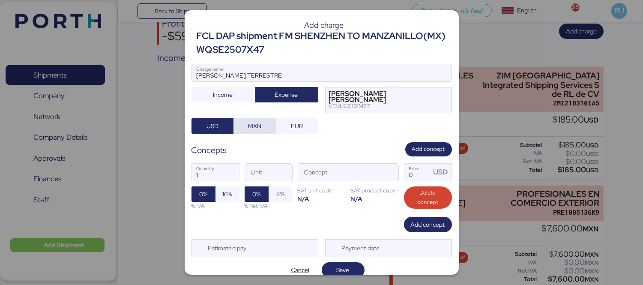
click at [249, 134] on span "MXN" at bounding box center [254, 125] width 42 height 15
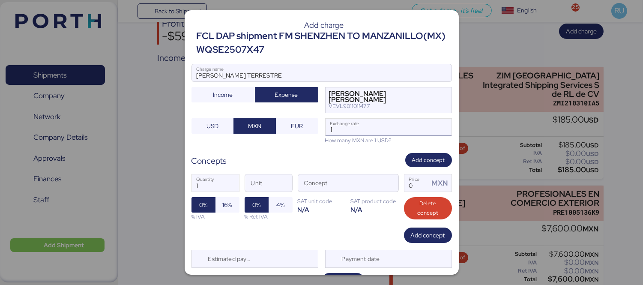
click at [348, 130] on input "1" at bounding box center [389, 127] width 126 height 17
type input "18.31"
click at [388, 181] on span "button" at bounding box center [389, 185] width 18 height 18
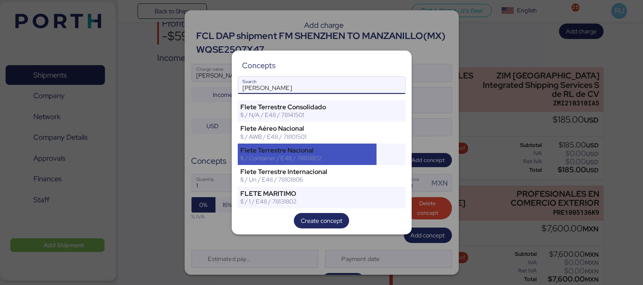
type input "FLETE"
click at [369, 164] on div "Flete Terrestre Nacional $ / Container / E48 / 78101802" at bounding box center [307, 154] width 139 height 21
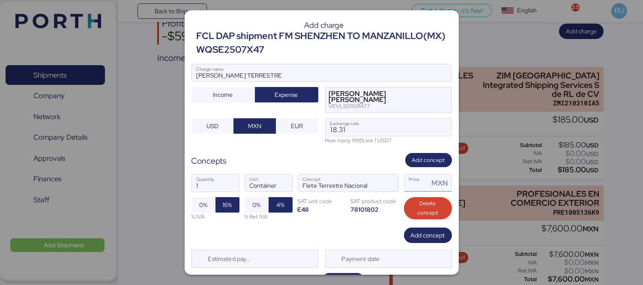
click at [417, 186] on input "Price MXN" at bounding box center [416, 182] width 25 height 17
type input "0"
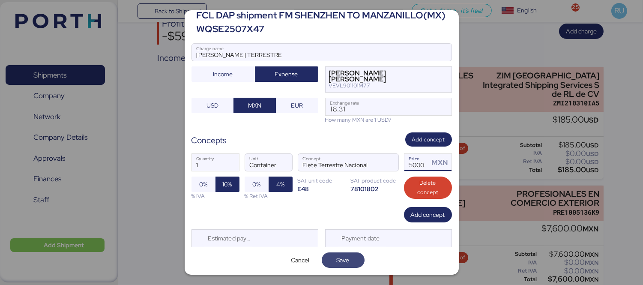
type input "25000"
click at [346, 255] on span "Save" at bounding box center [343, 260] width 29 height 12
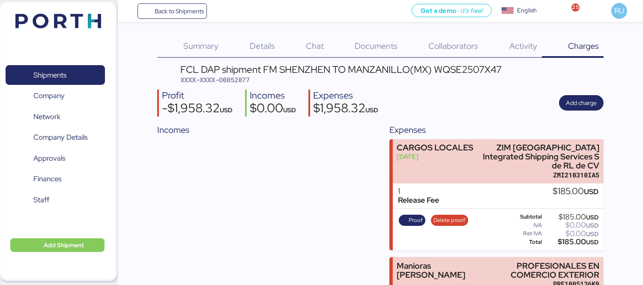
scroll to position [185, 0]
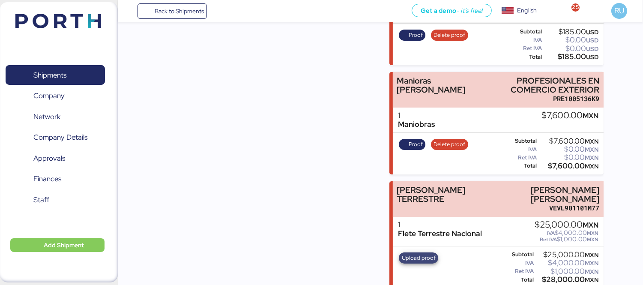
click at [412, 253] on span "Upload proof" at bounding box center [419, 257] width 34 height 9
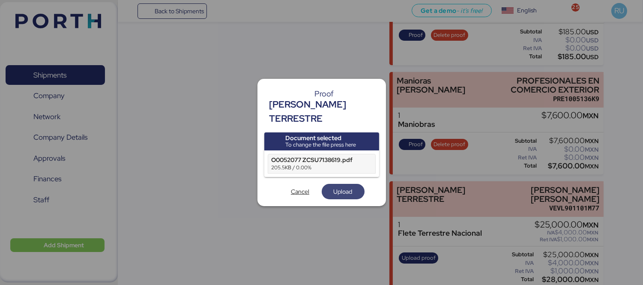
click at [341, 186] on span "Upload" at bounding box center [343, 191] width 19 height 10
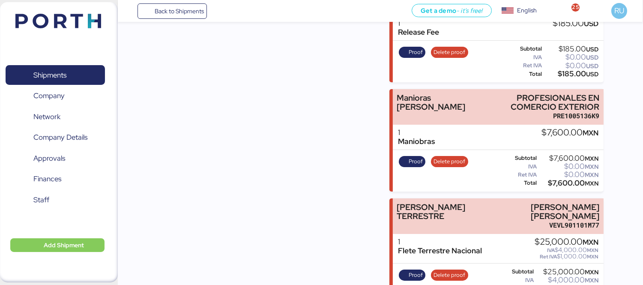
scroll to position [185, 0]
